Goal: Transaction & Acquisition: Purchase product/service

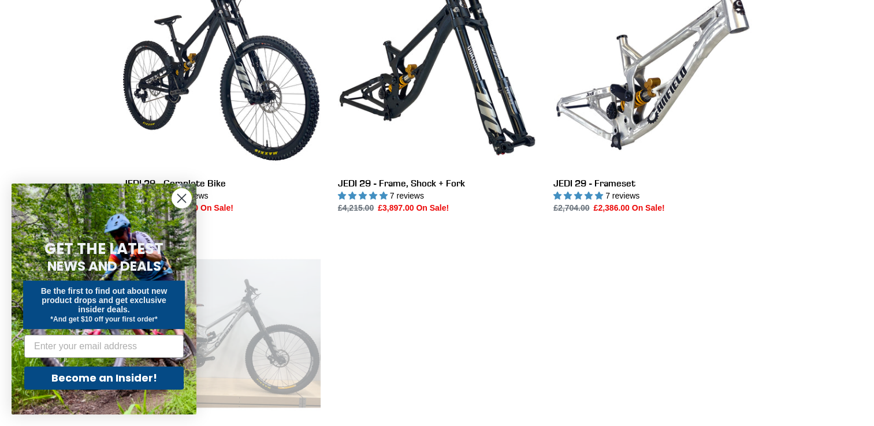
scroll to position [347, 0]
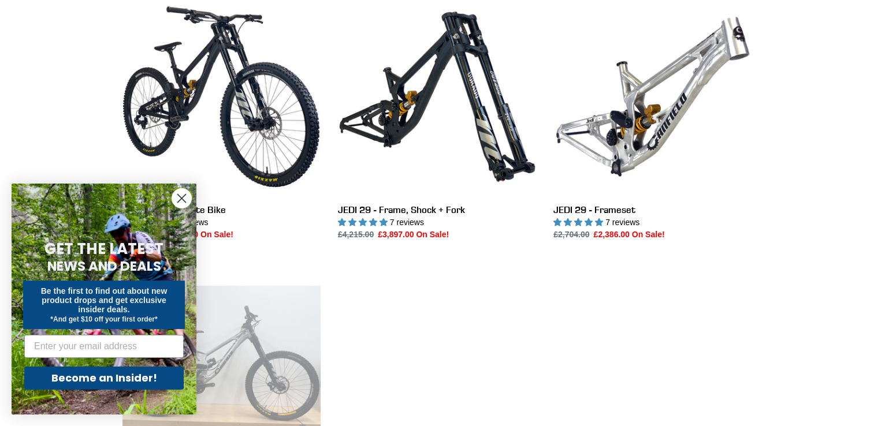
click at [184, 198] on circle "Close dialog" at bounding box center [181, 198] width 19 height 19
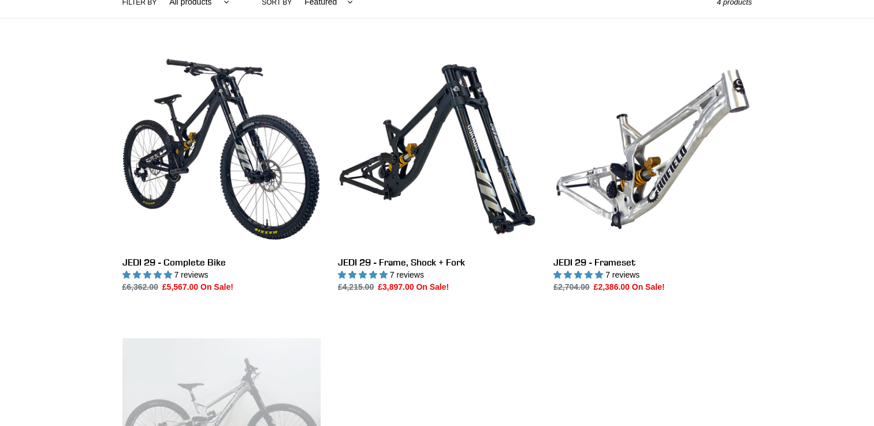
scroll to position [289, 0]
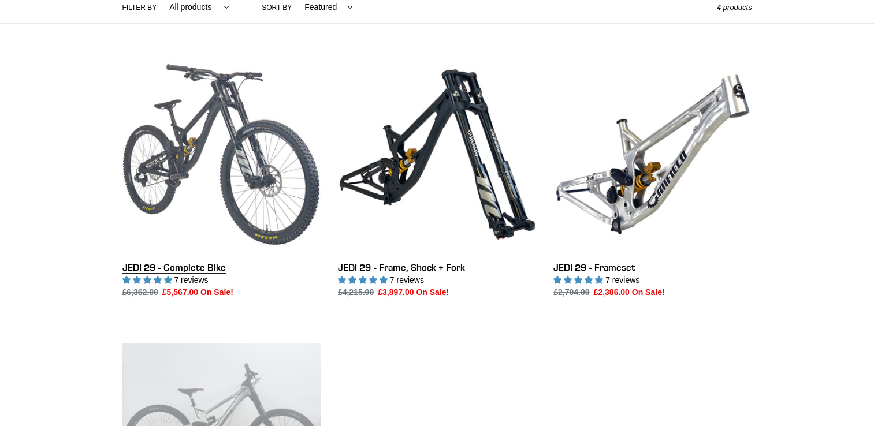
click at [194, 271] on link "JEDI 29 - Complete Bike" at bounding box center [221, 176] width 198 height 243
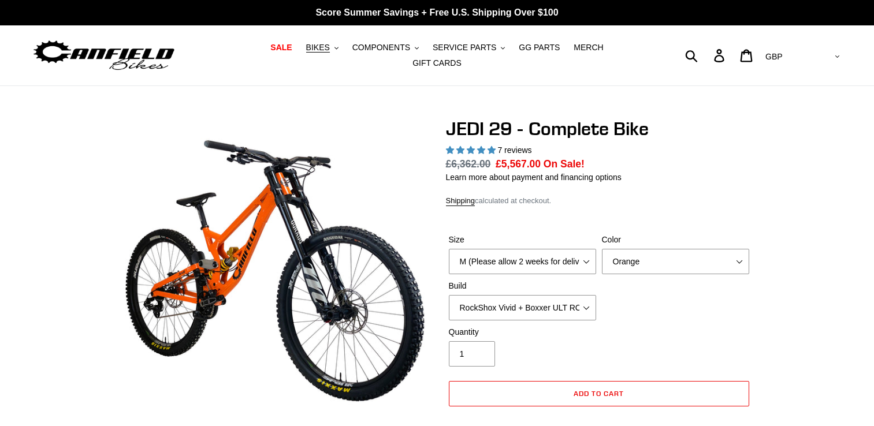
select select "highest-rating"
click at [478, 146] on span "5.00 stars" at bounding box center [482, 150] width 10 height 8
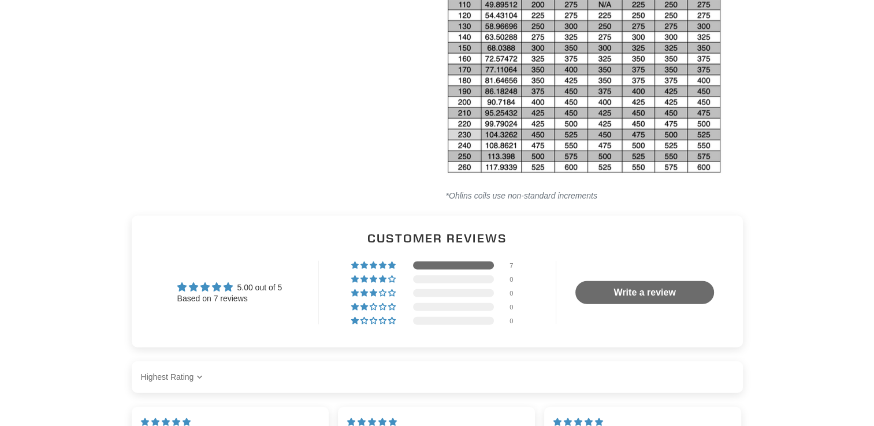
scroll to position [2657, 0]
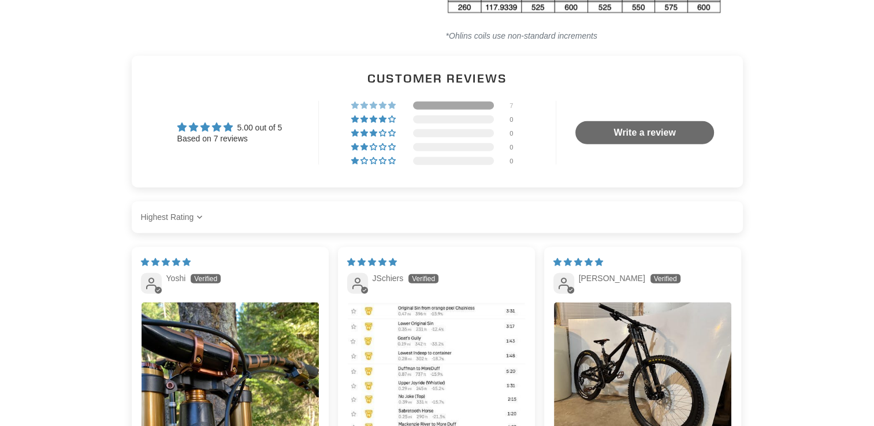
click at [509, 102] on div "7" at bounding box center [516, 106] width 14 height 8
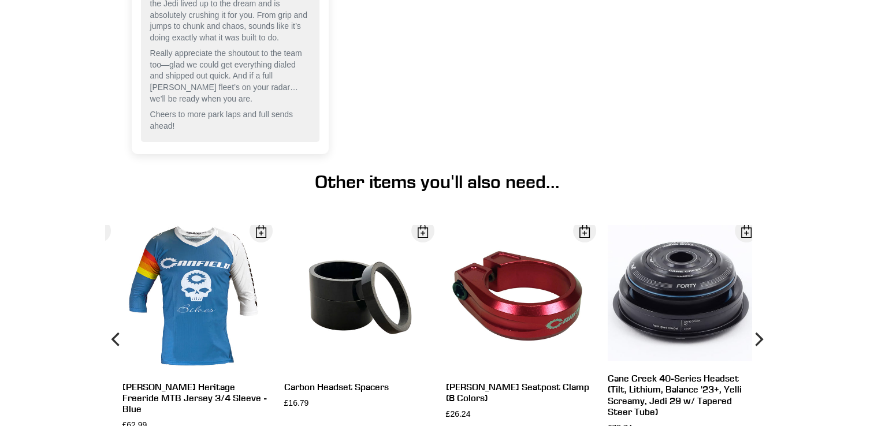
scroll to position [4130, 0]
